Goal: Find specific page/section

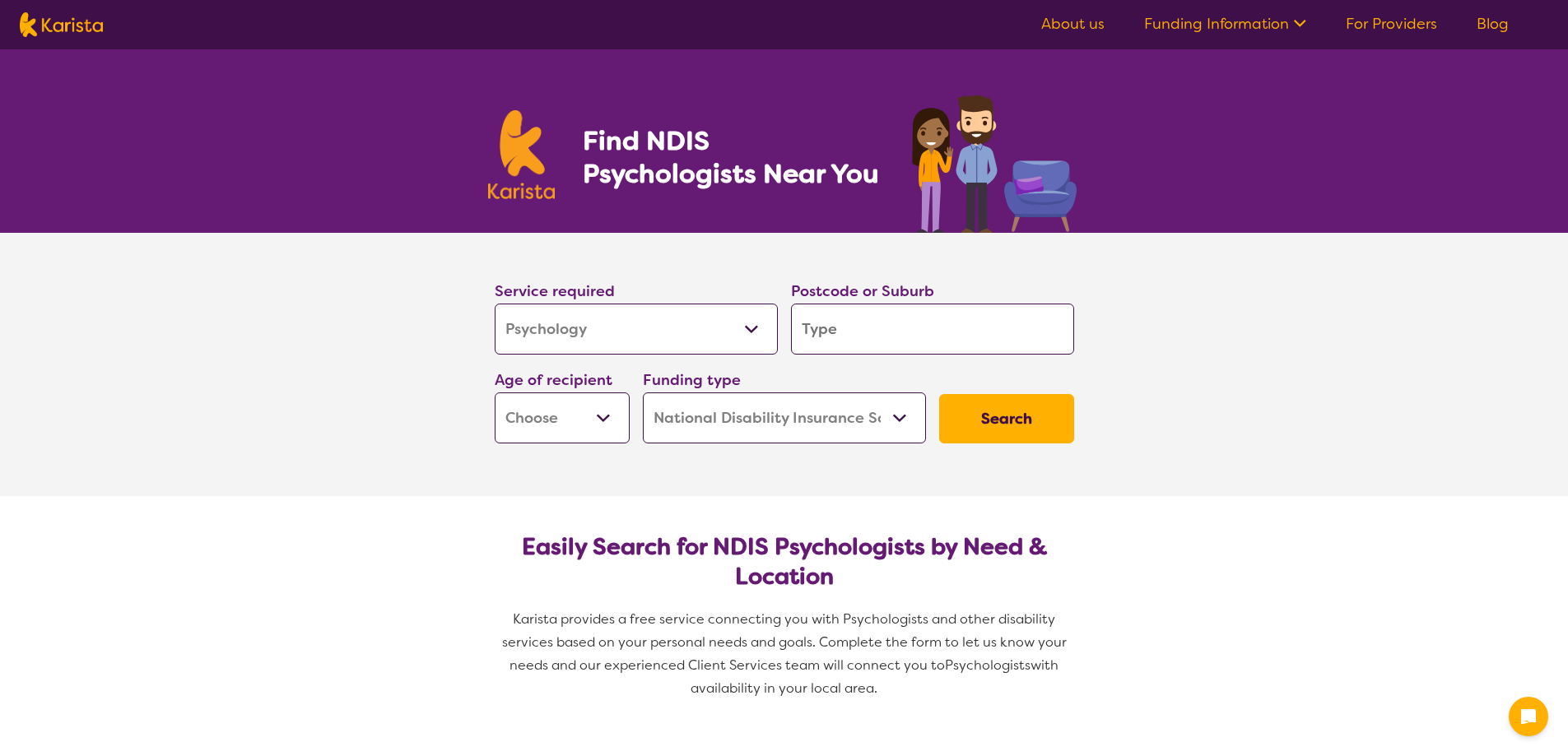
select select "Psychology"
select select "NDIS"
select select "Psychology"
select select "NDIS"
type input "3220"
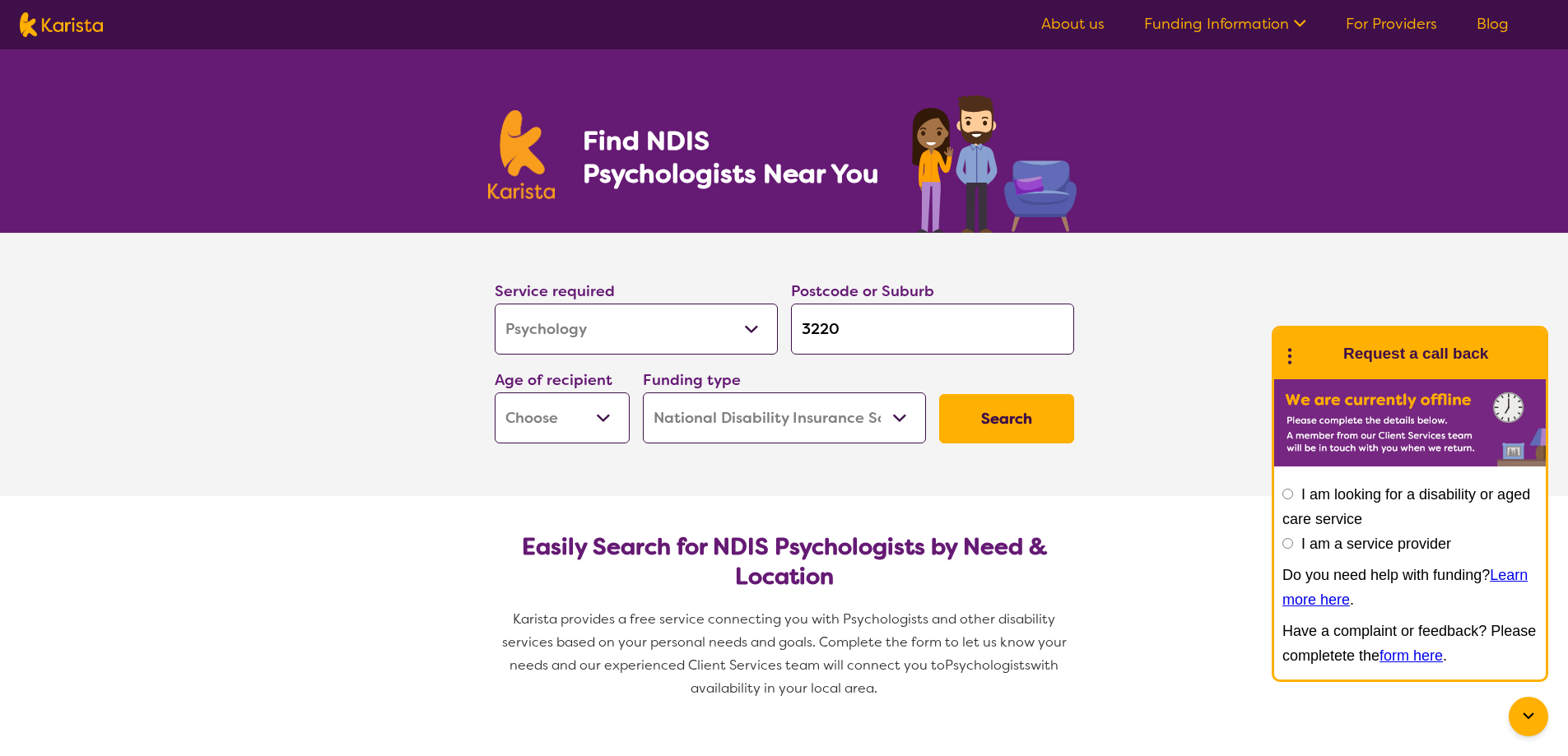
type input "3220"
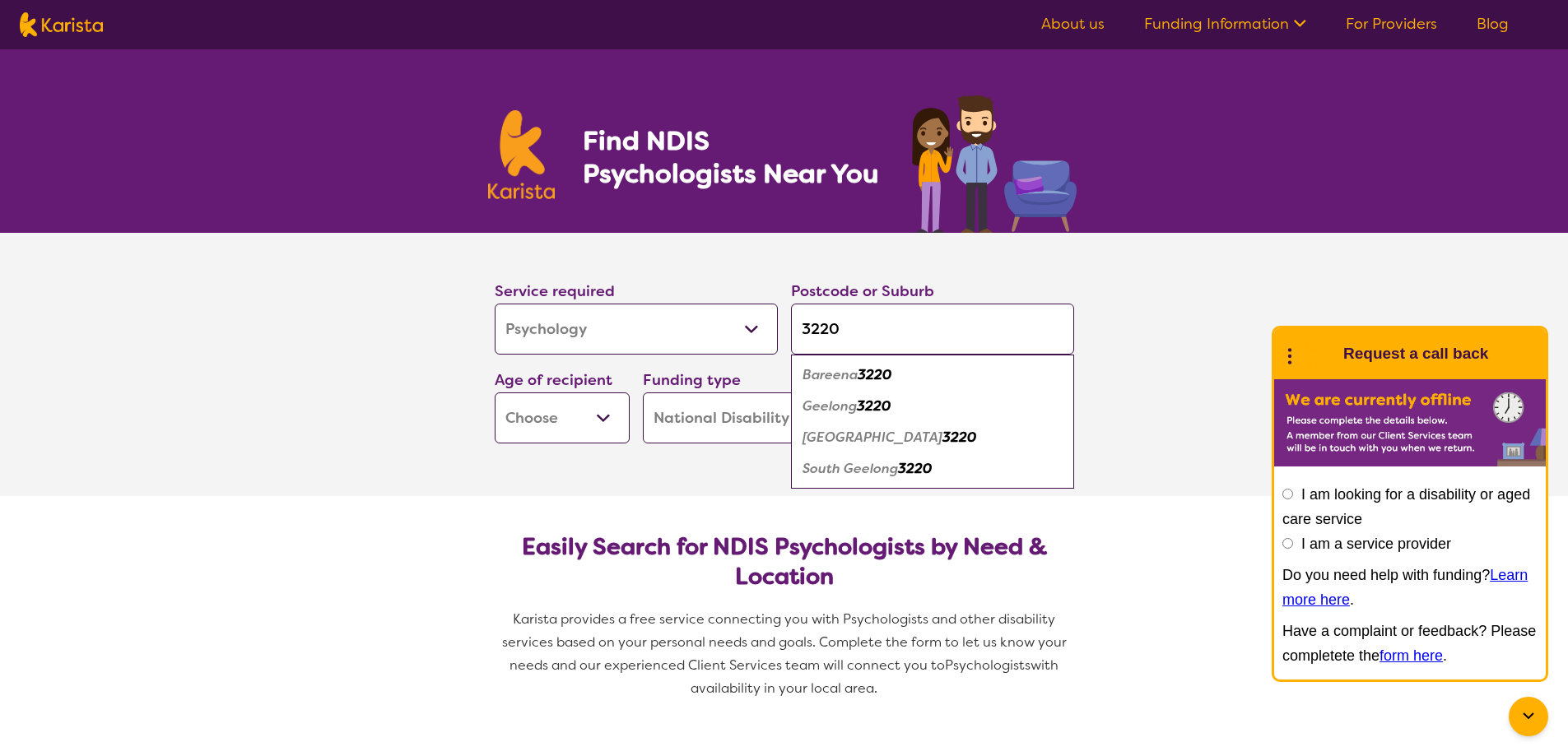
click at [601, 422] on select "Early Childhood - 0 to 9 Child - 10 to 11 Adolescent - 12 to 17 Adult - 18 to 6…" at bounding box center [562, 418] width 135 height 51
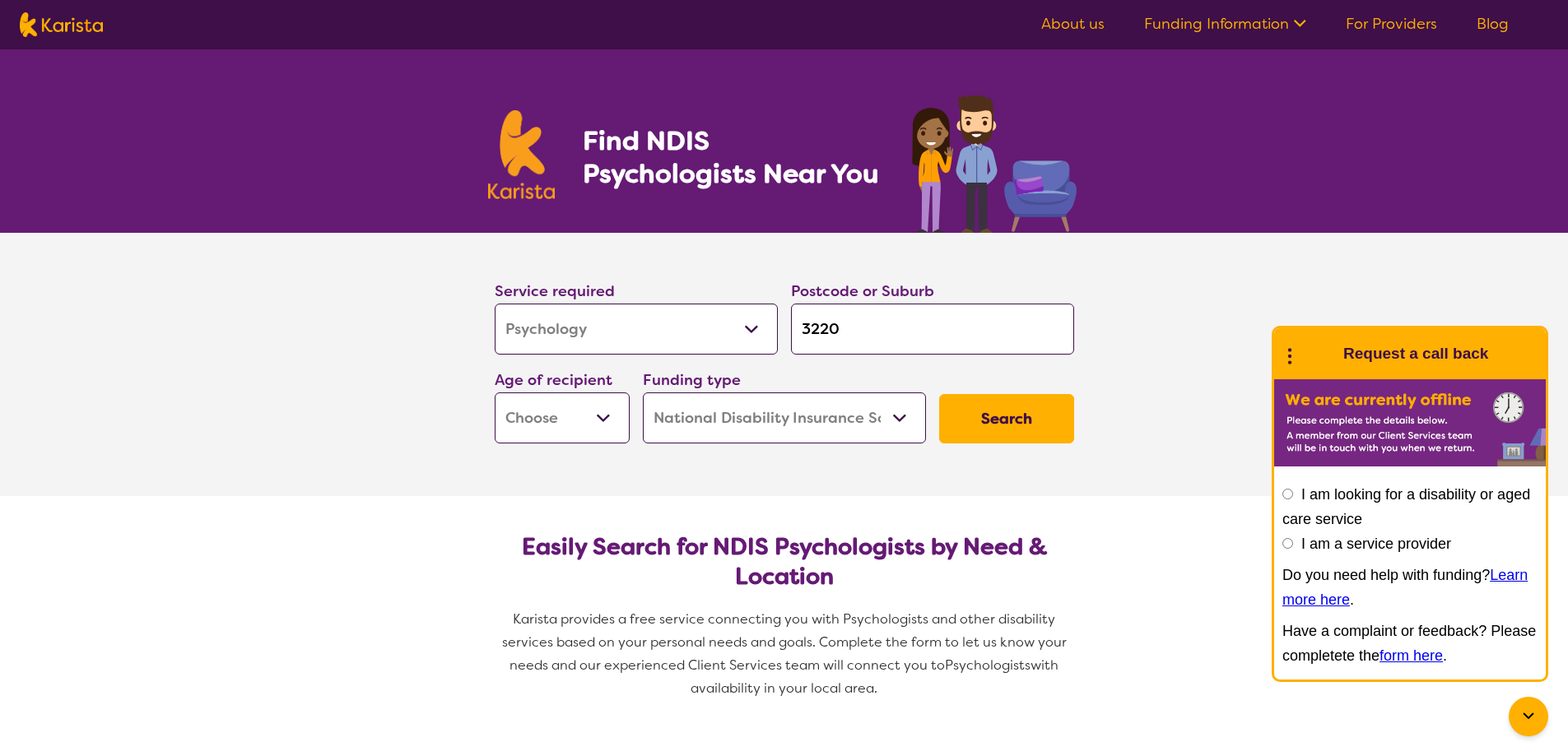
select select "AS"
click at [494, 393] on select "Early Childhood - 0 to 9 Child - 10 to 11 Adolescent - 12 to 17 Adult - 18 to 6…" at bounding box center [562, 418] width 135 height 51
select select "AS"
click at [996, 424] on button "Search" at bounding box center [1007, 419] width 135 height 50
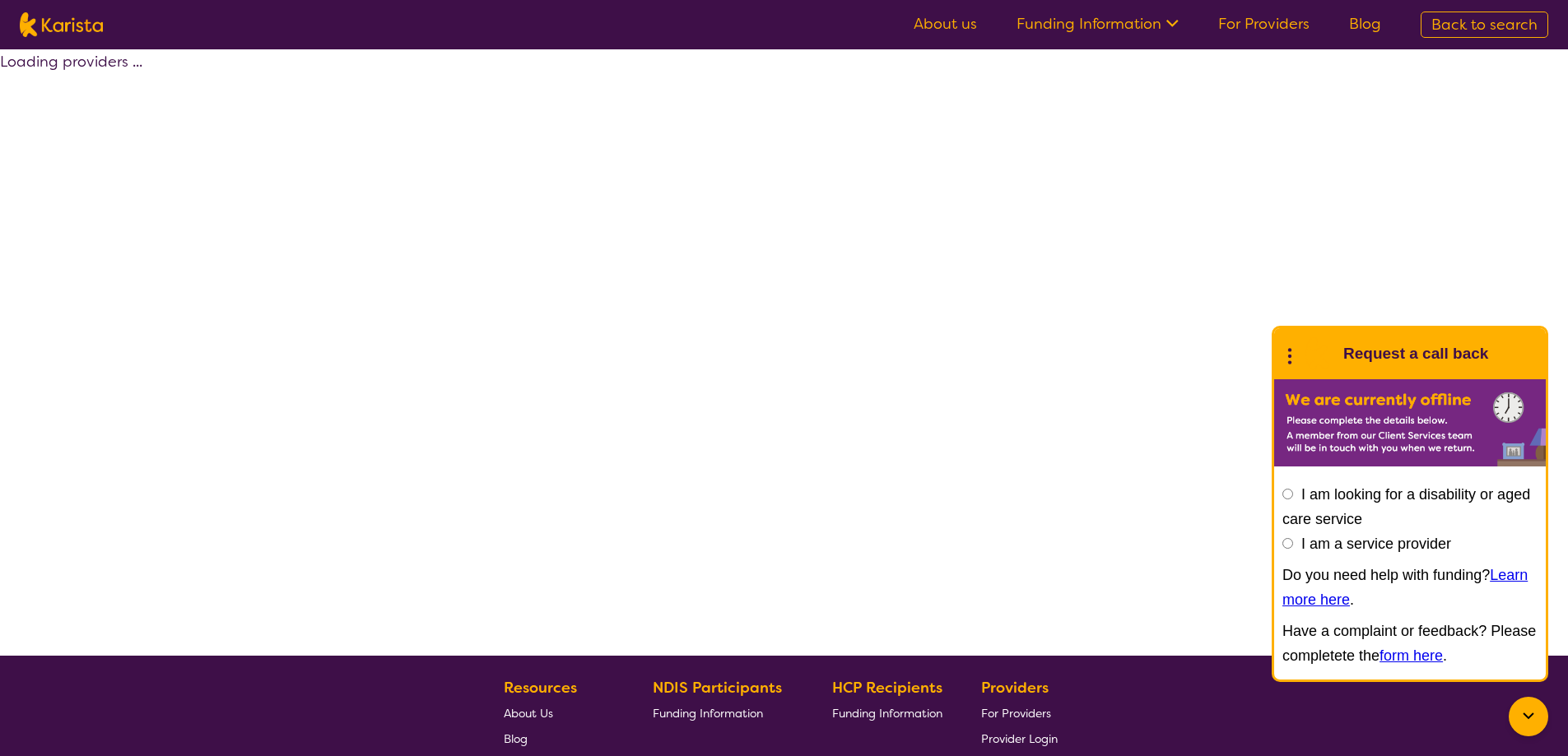
select select "by_score"
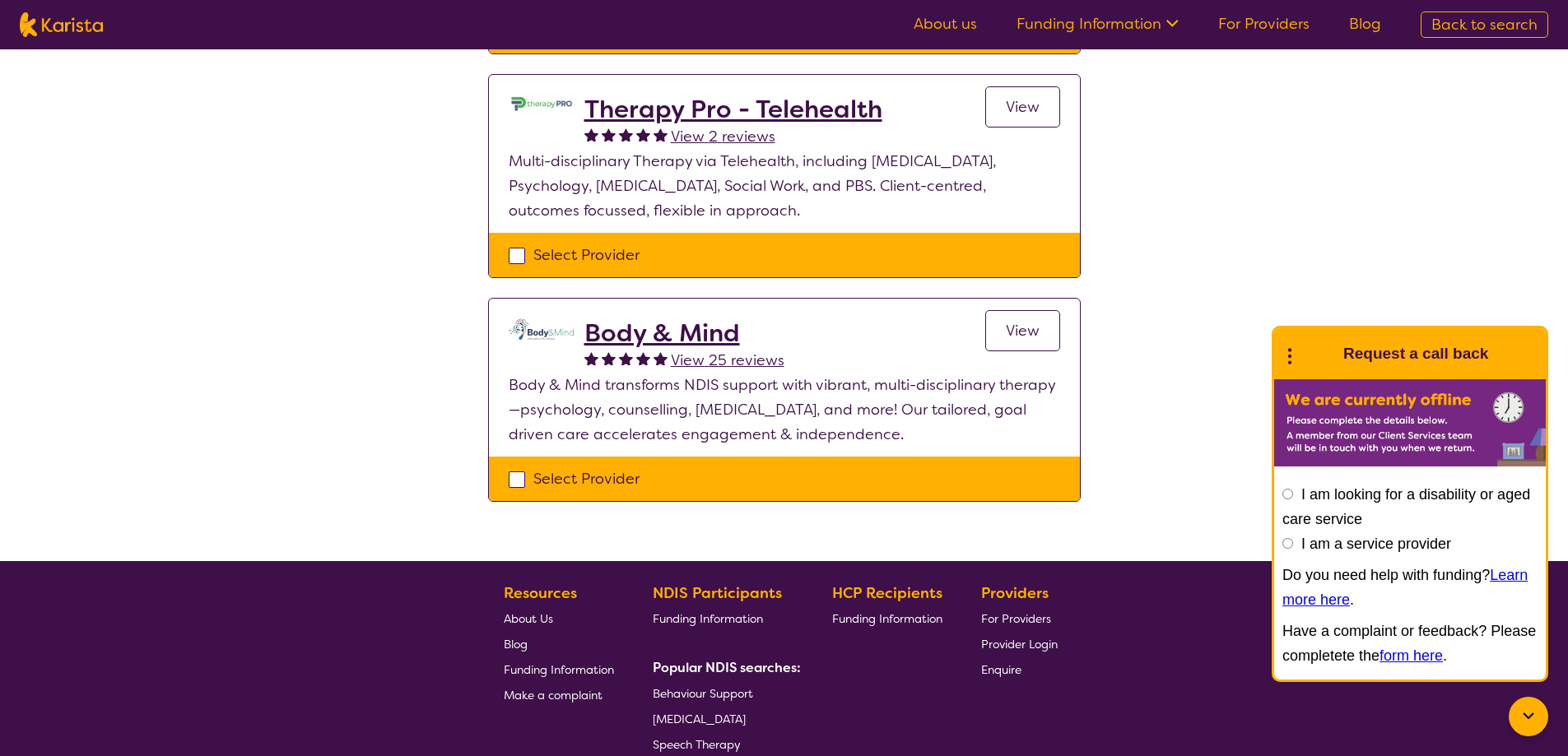
scroll to position [741, 0]
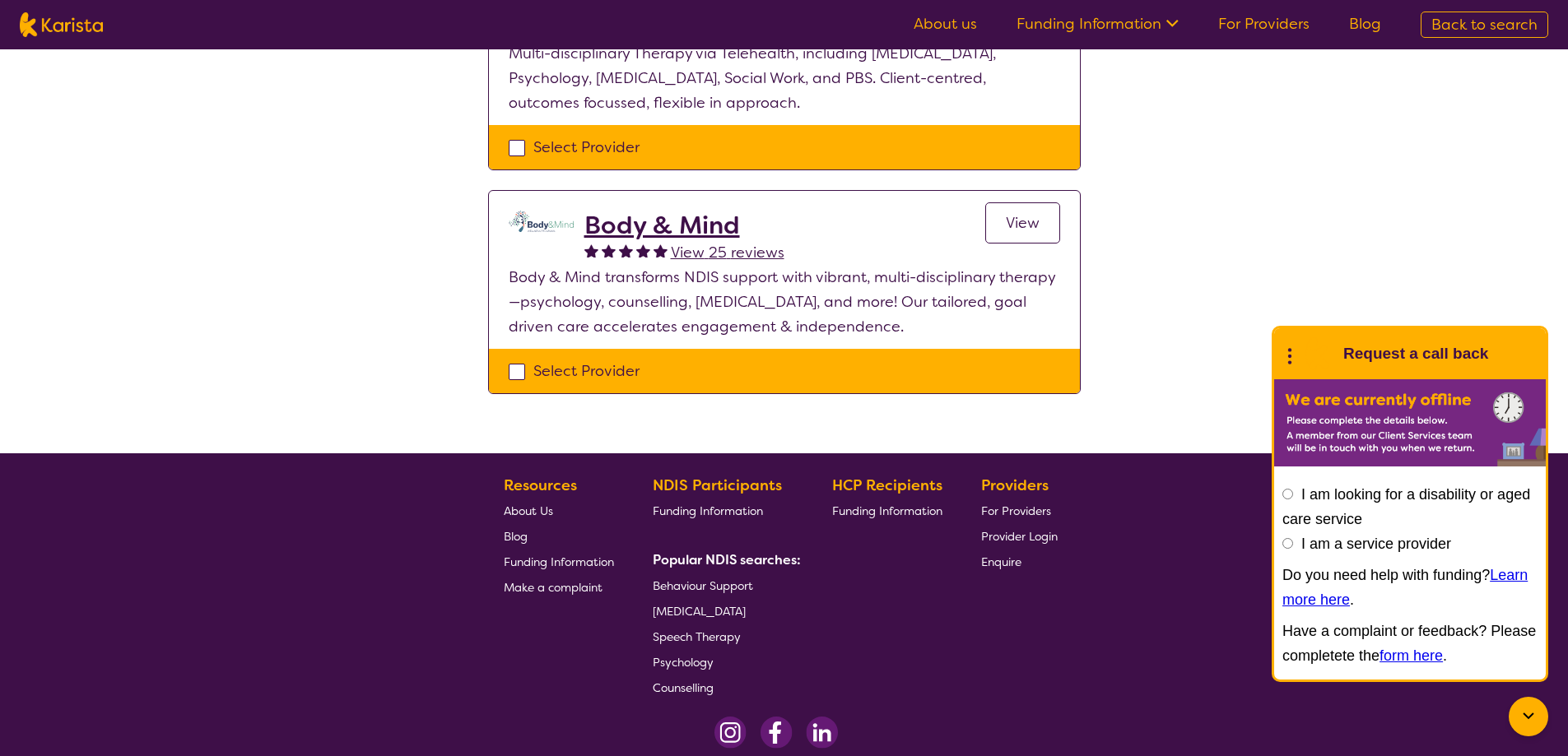
click at [664, 226] on h2 "Body & Mind" at bounding box center [684, 226] width 200 height 30
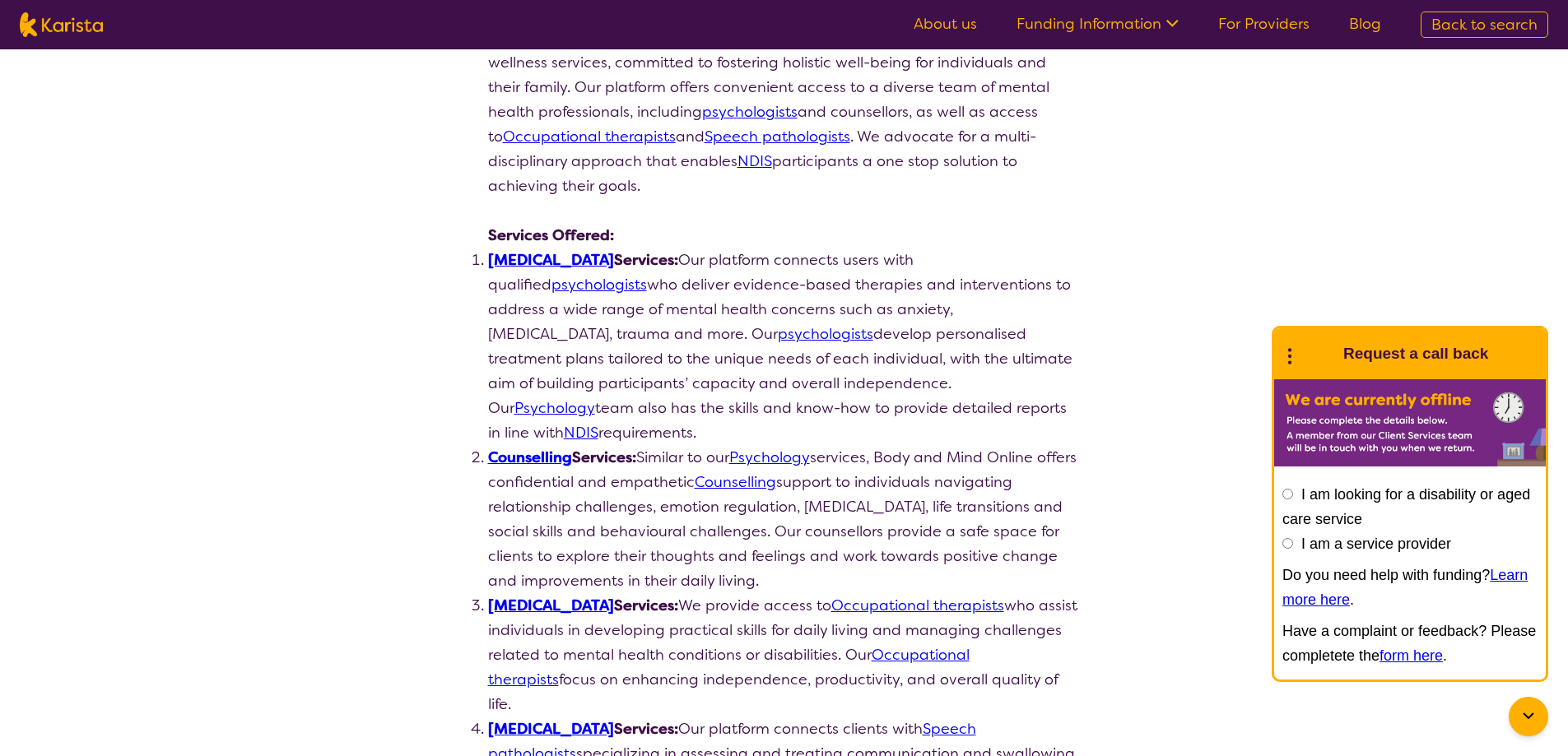
scroll to position [329, 0]
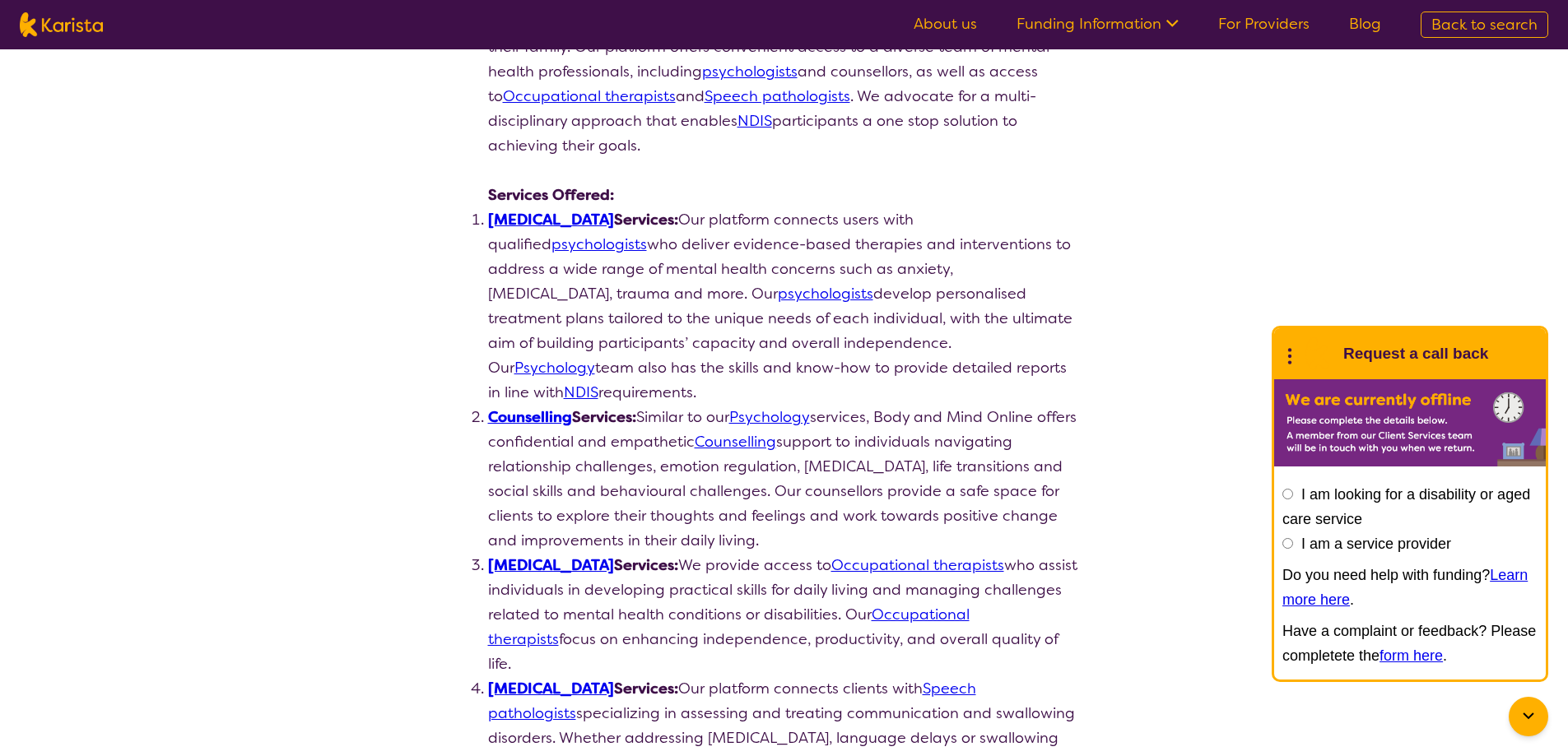
click at [521, 223] on link "[MEDICAL_DATA]" at bounding box center [551, 220] width 126 height 20
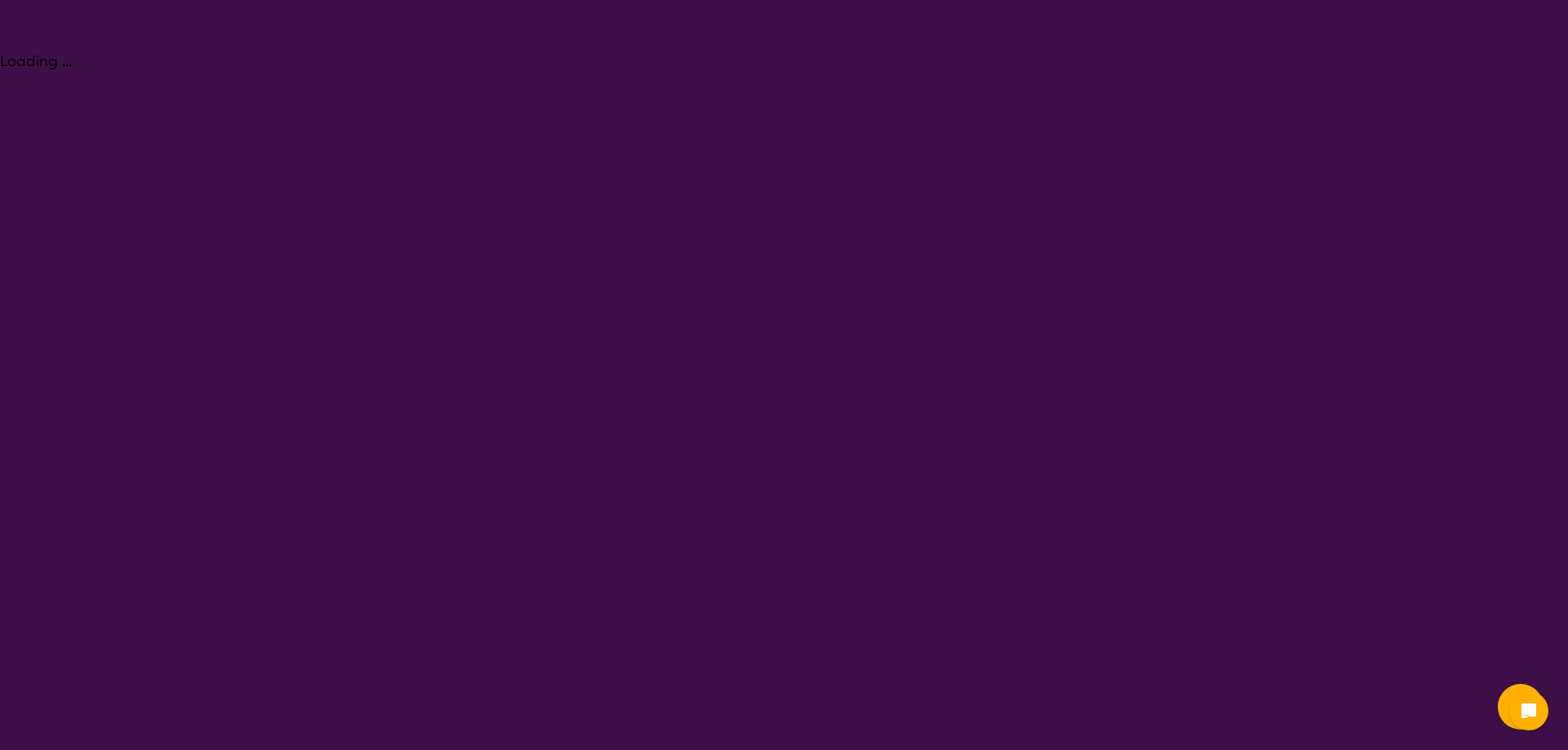
select select "Psychology"
select select "AS"
select select "NDIS"
select select "Psychology"
select select "AS"
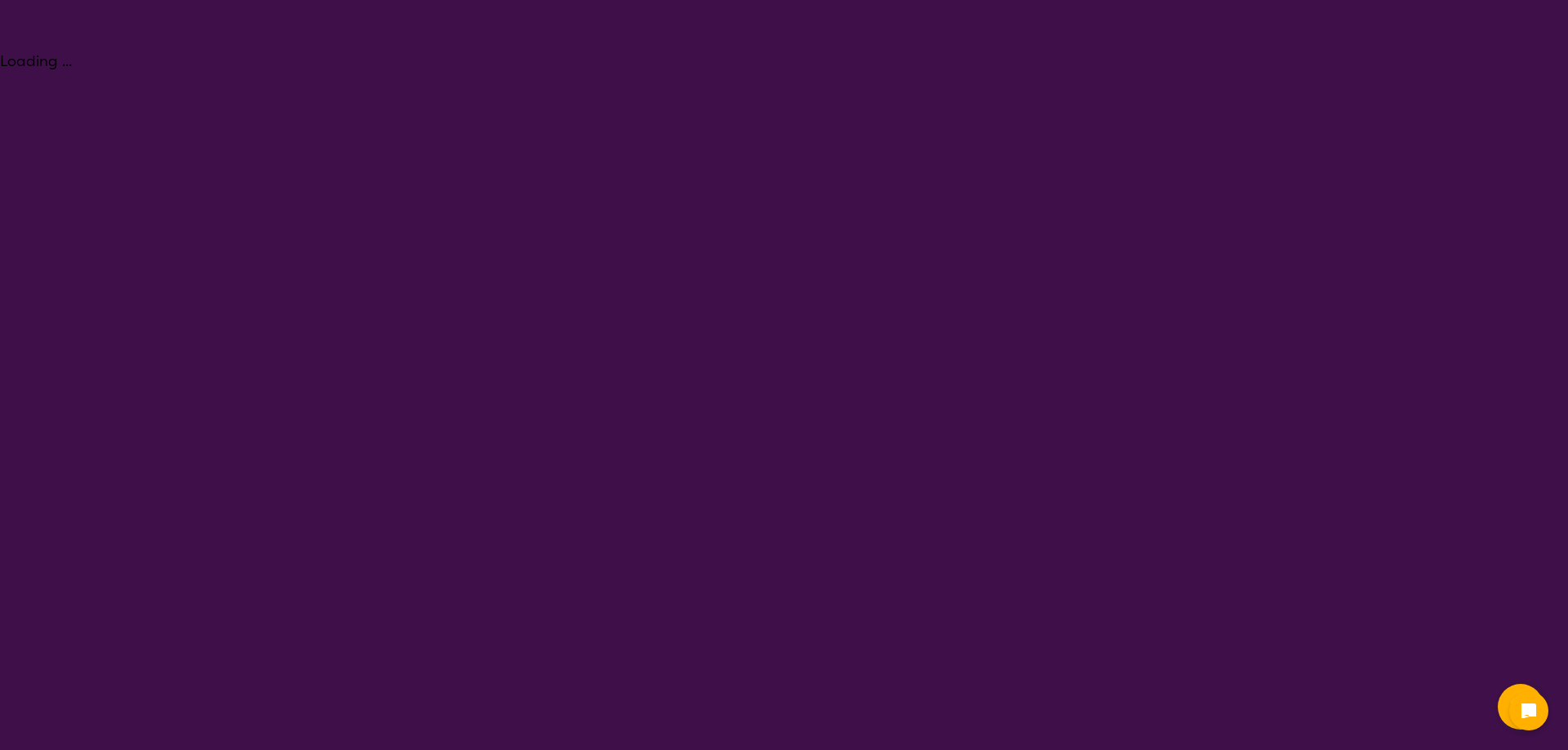
select select "NDIS"
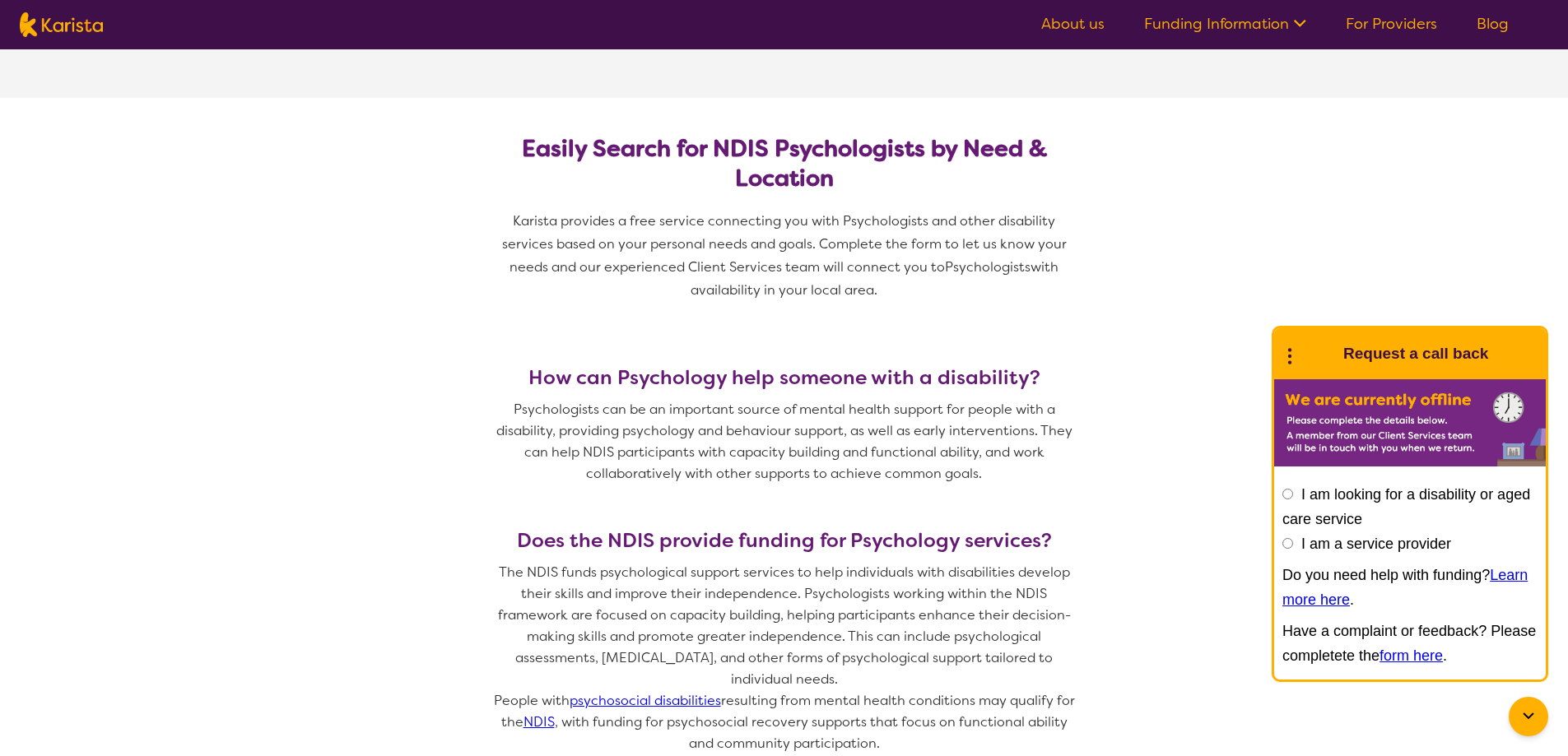
scroll to position [412, 0]
